Goal: Complete application form

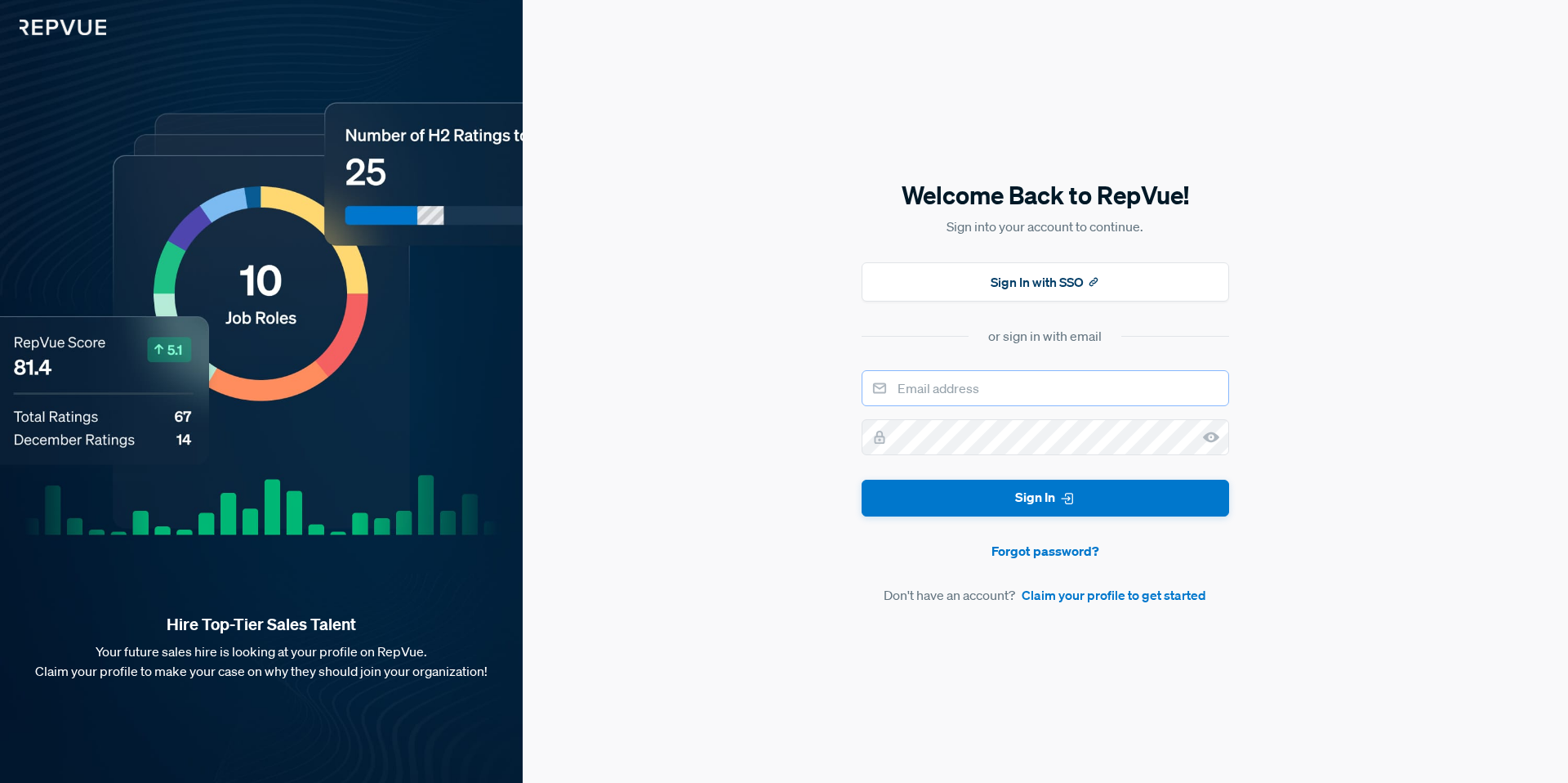
click at [899, 382] on input "email" at bounding box center [1045, 388] width 367 height 36
type input "[PERSON_NAME][EMAIL_ADDRESS][DOMAIN_NAME]"
click at [1090, 589] on link "Claim your profile to get started" at bounding box center [1113, 595] width 185 height 20
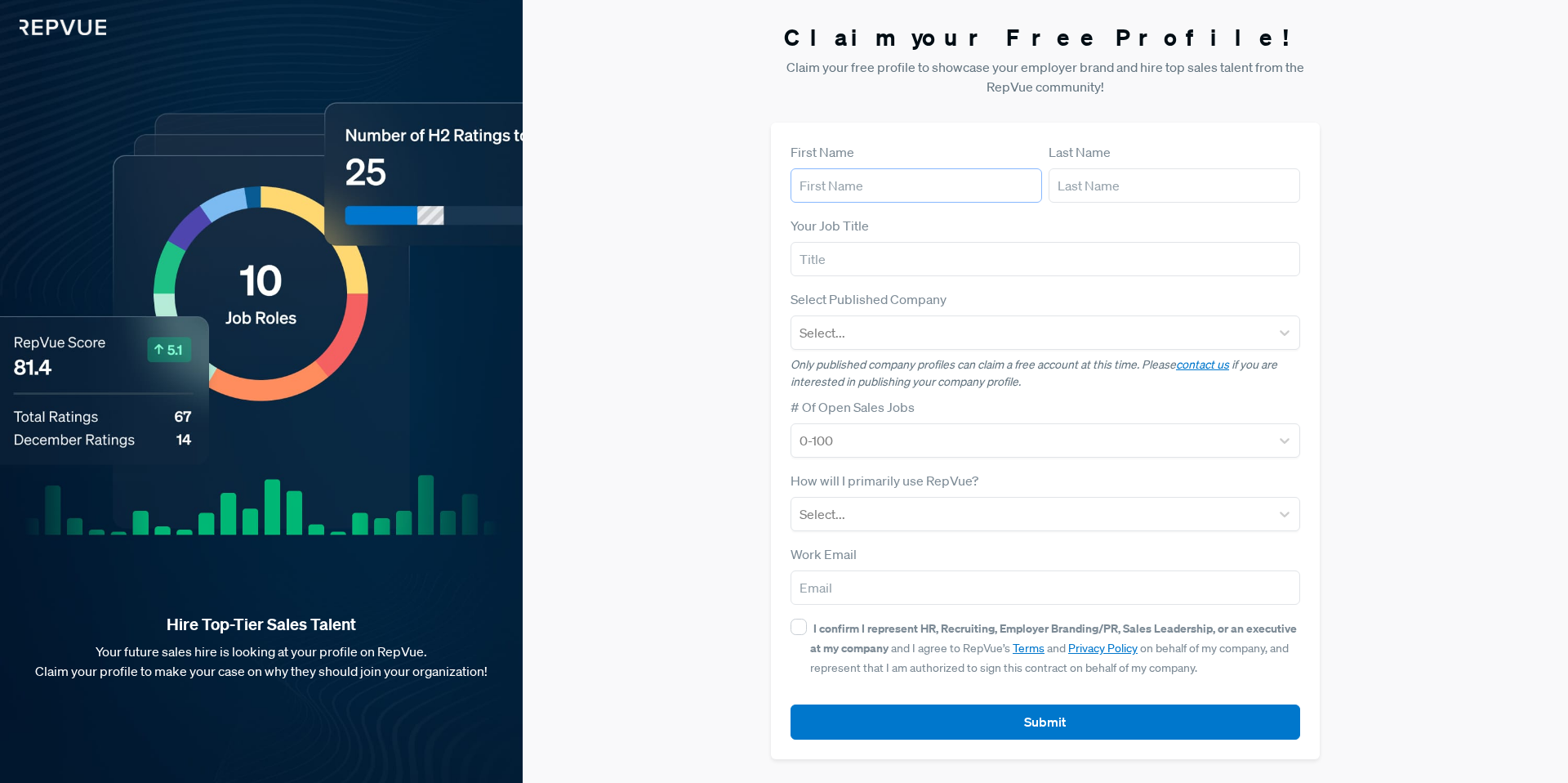
click at [888, 200] on input "text" at bounding box center [916, 185] width 251 height 35
type input "[PERSON_NAME]"
click at [1177, 194] on input "text" at bounding box center [1174, 185] width 251 height 35
type input "Delavoët"
click at [976, 236] on div "Your Job Title" at bounding box center [1045, 246] width 510 height 60
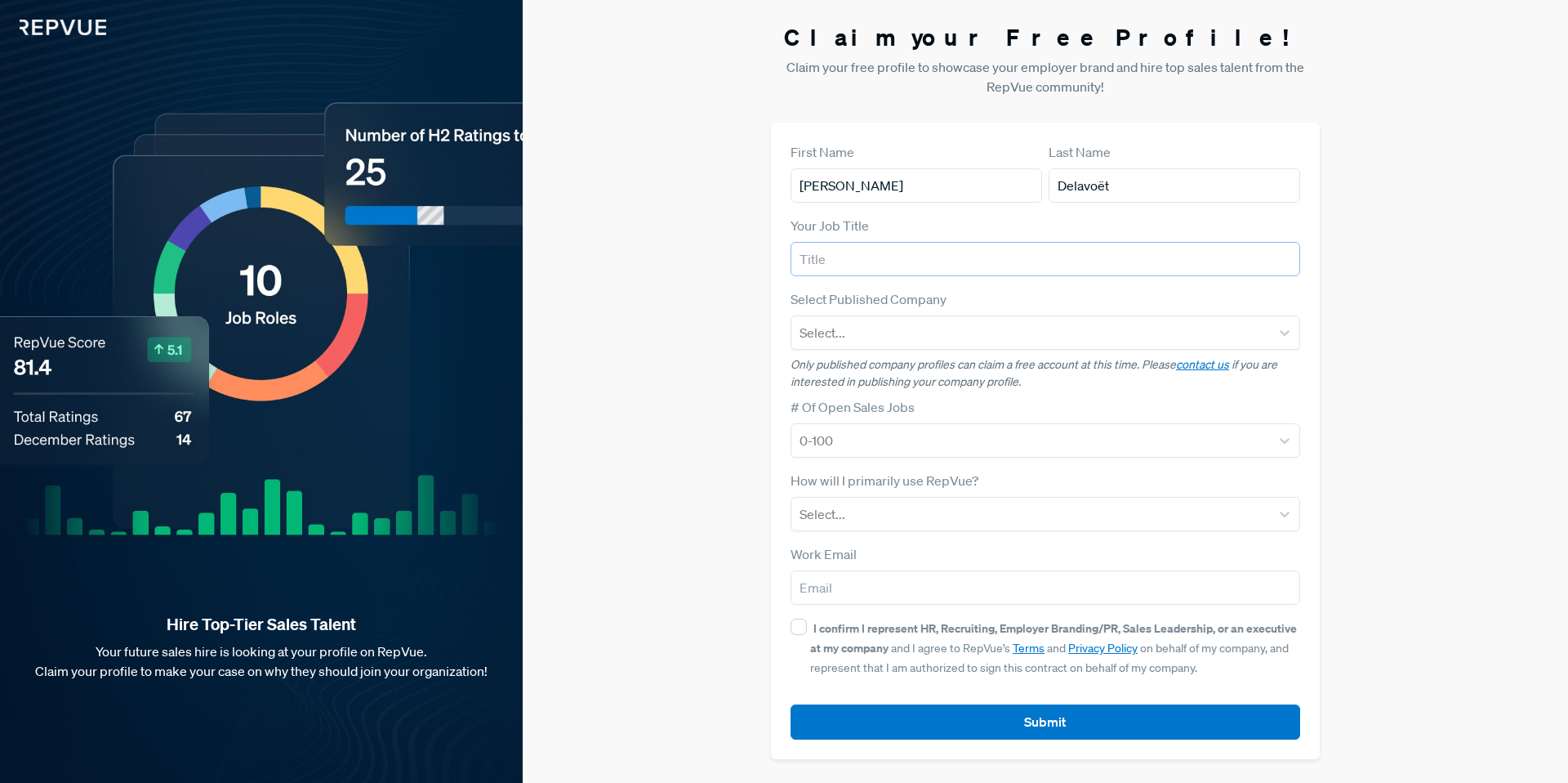
click at [956, 265] on input "text" at bounding box center [1045, 259] width 510 height 35
type input "I"
type input "Student"
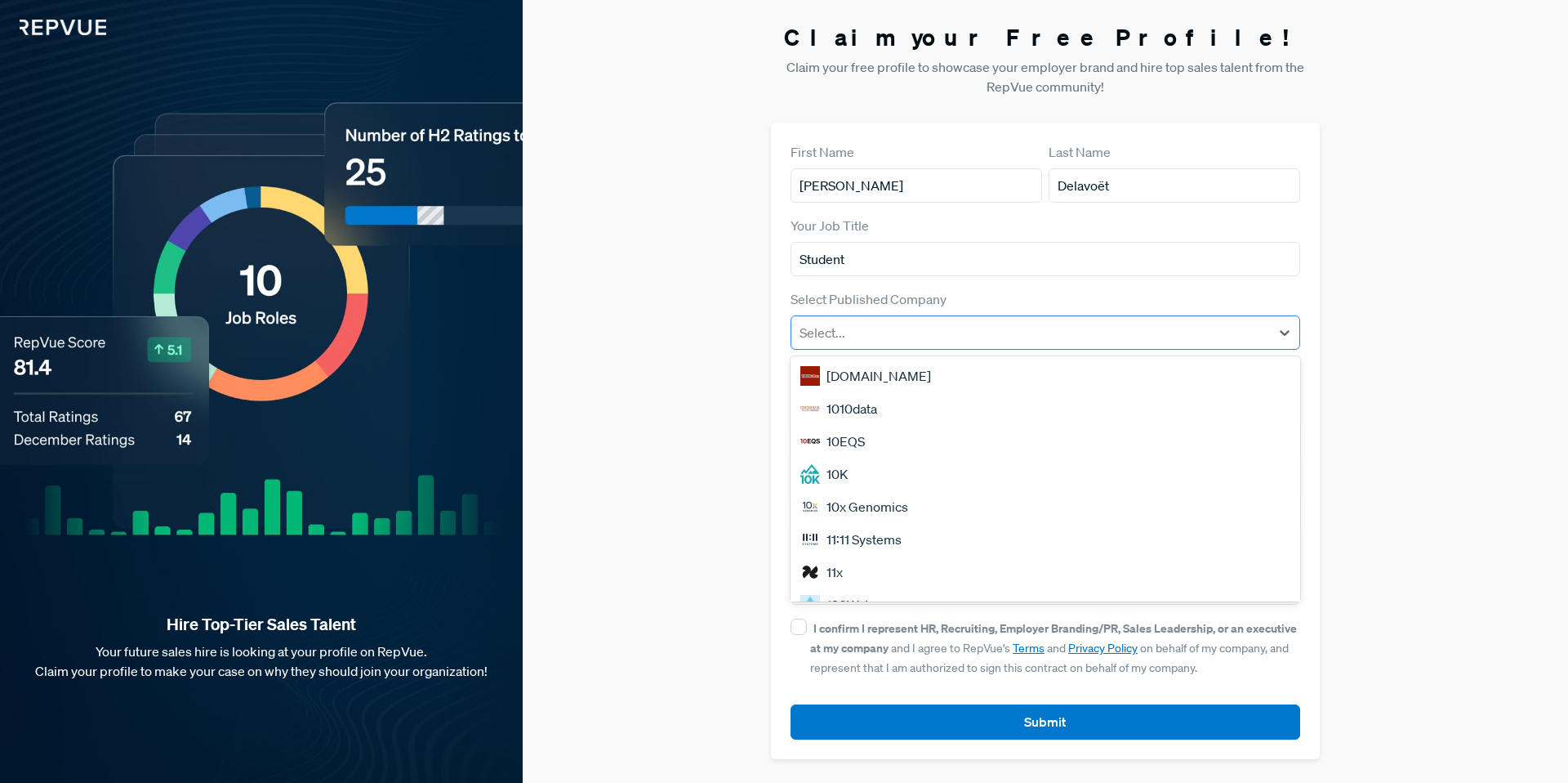
click at [797, 327] on div "Select..." at bounding box center [1030, 332] width 479 height 29
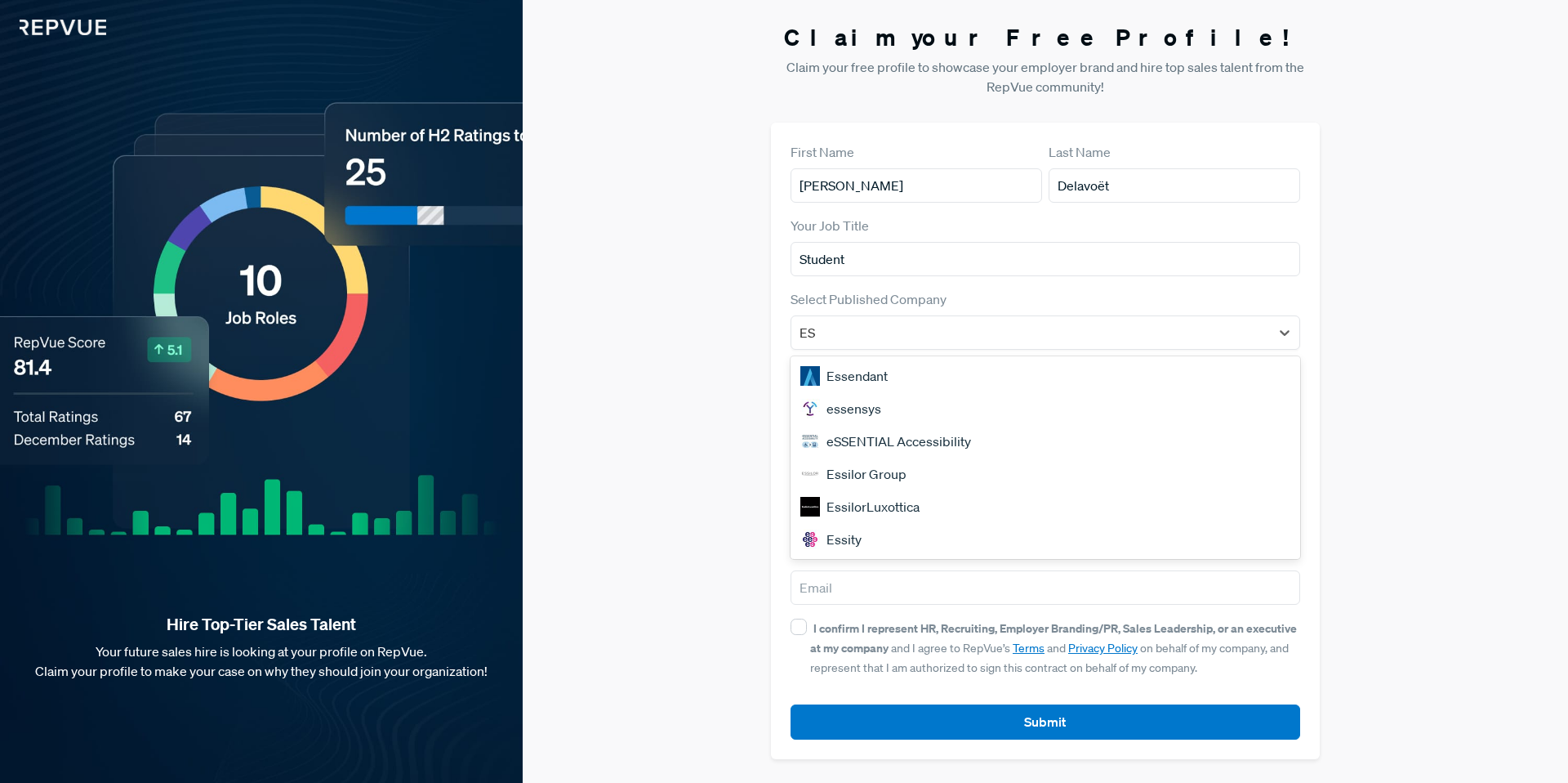
type input "E"
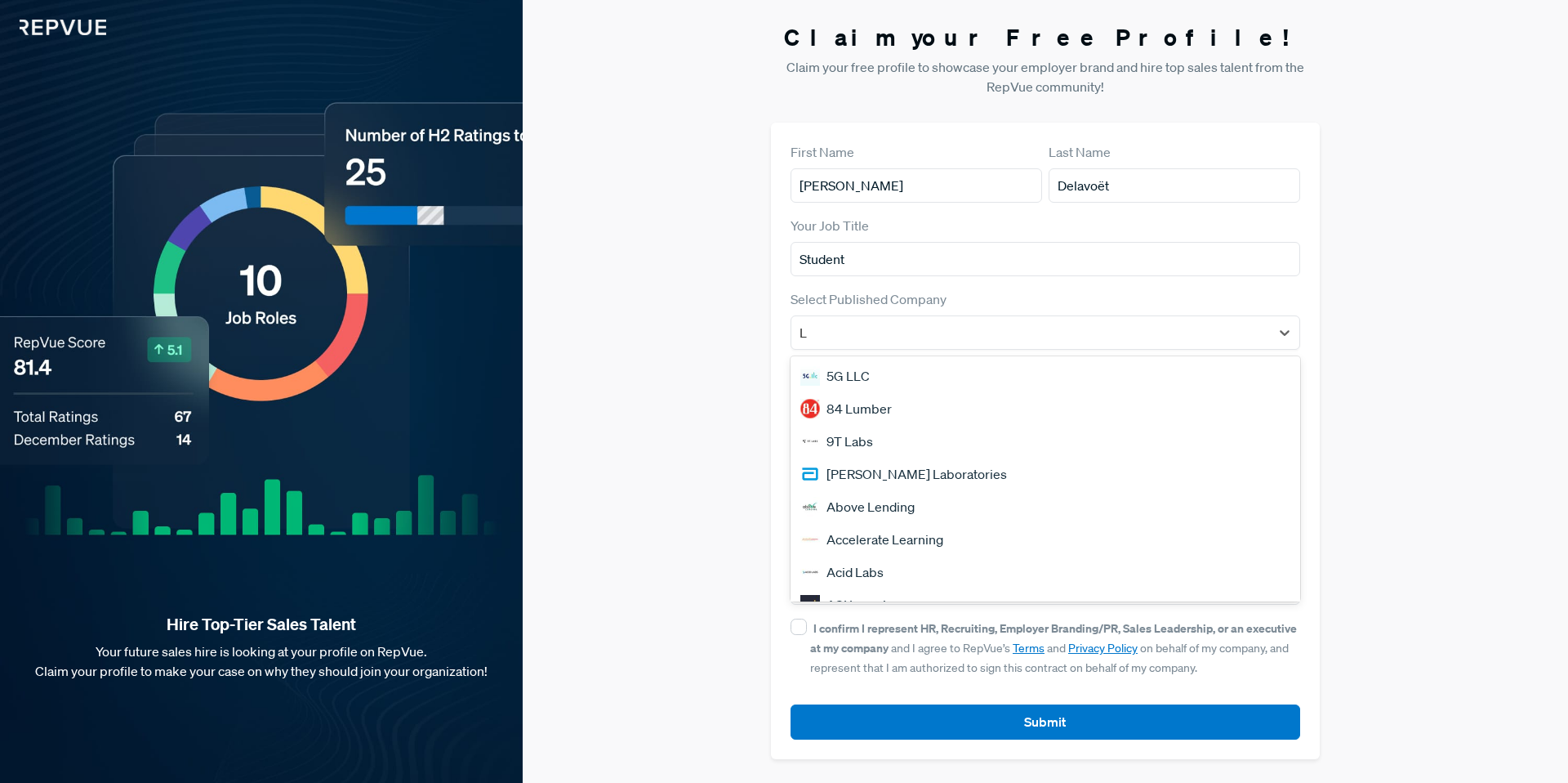
type input "L"
click at [744, 375] on div "Claim your Free Profile! Claim your free profile to showcase your employer bran…" at bounding box center [1045, 391] width 1045 height 783
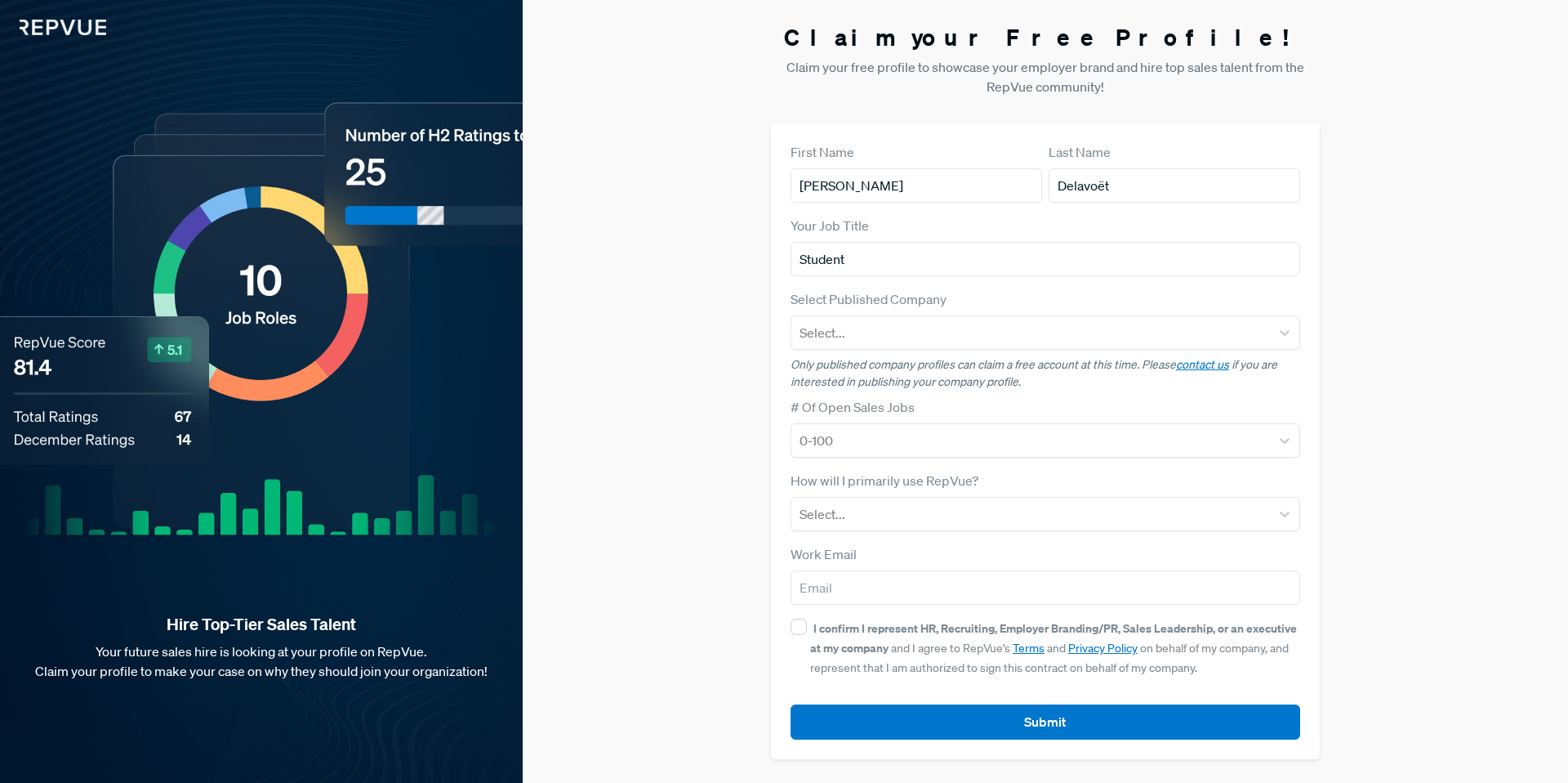
click at [846, 420] on div "# Of Open Sales Jobs 0-100" at bounding box center [1045, 427] width 510 height 60
click at [846, 438] on div at bounding box center [1030, 440] width 462 height 23
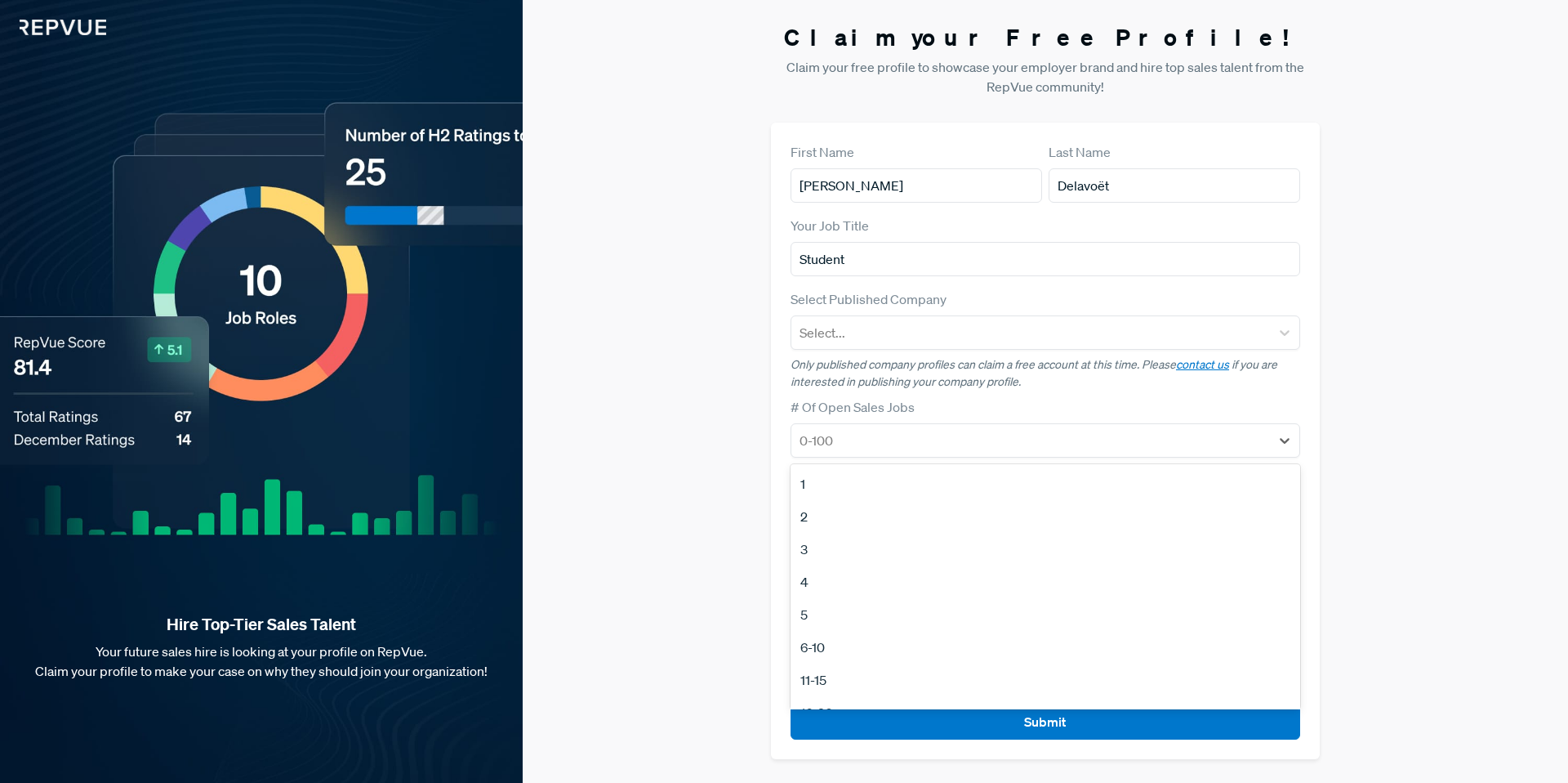
click at [638, 448] on div "Claim your Free Profile! Claim your free profile to showcase your employer bran…" at bounding box center [1045, 391] width 1045 height 783
